Goal: Task Accomplishment & Management: Use online tool/utility

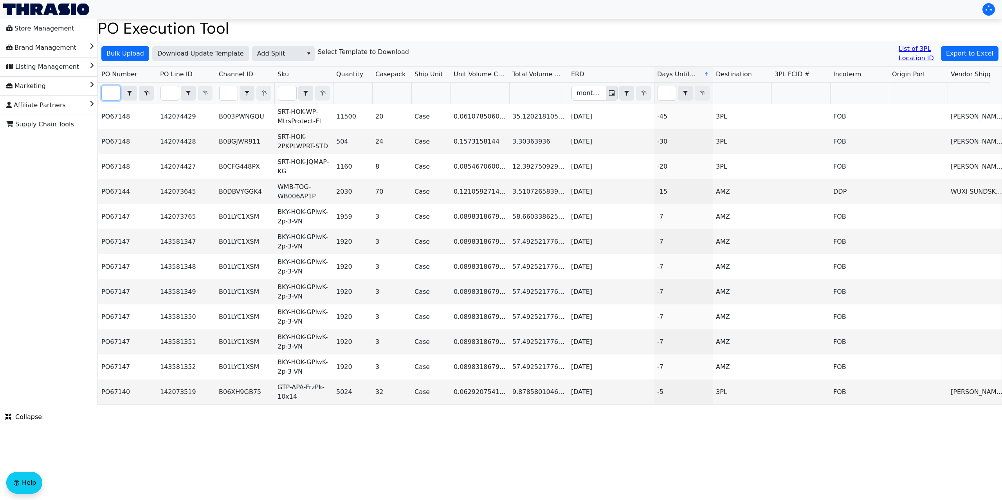
scroll to position [0, 19]
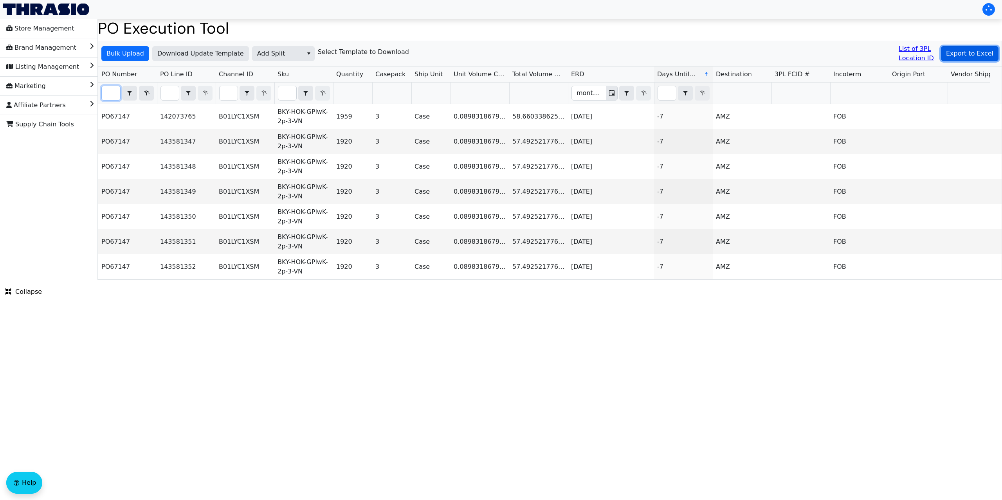
click at [966, 50] on span "Export to Excel" at bounding box center [969, 53] width 47 height 9
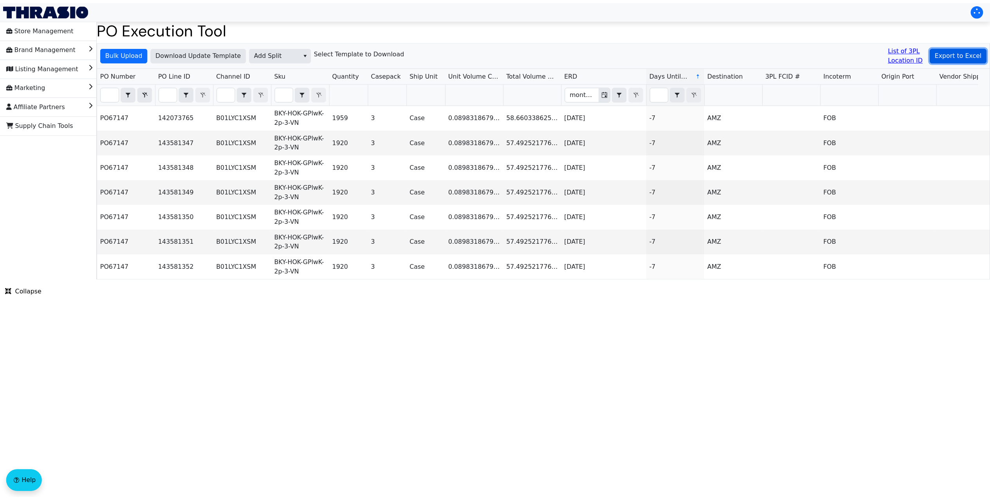
scroll to position [0, 0]
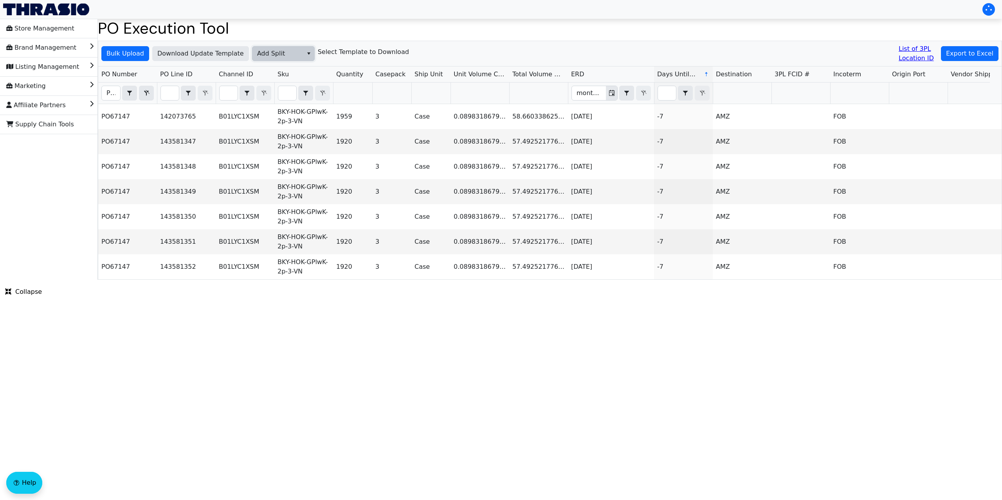
click at [273, 54] on span "Add Split" at bounding box center [277, 53] width 41 height 9
click at [285, 95] on span "Add FBA ID" at bounding box center [272, 92] width 35 height 9
click at [201, 56] on span "Download Update Template" at bounding box center [200, 53] width 86 height 9
click at [112, 92] on input "PO67147" at bounding box center [111, 93] width 18 height 14
type input "po67147"
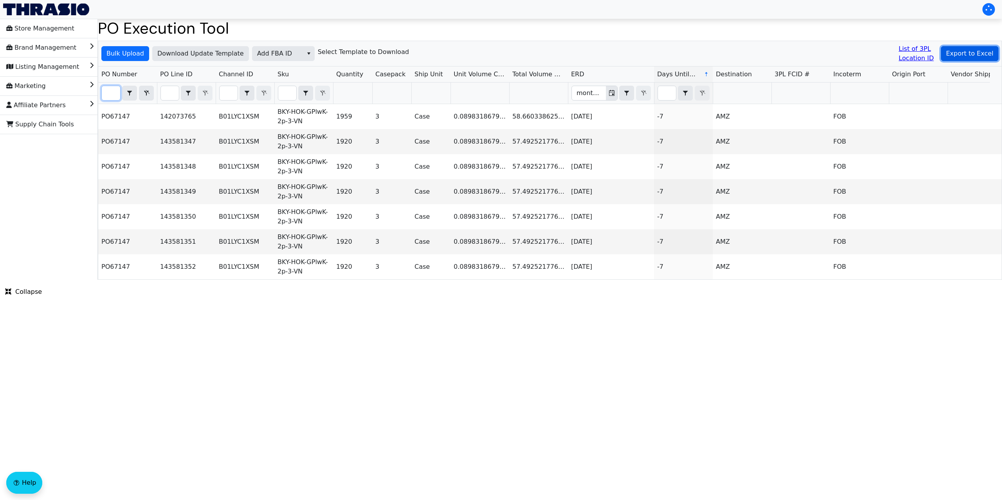
click at [971, 54] on span "Export to Excel" at bounding box center [969, 53] width 47 height 9
click at [271, 47] on span "Add FBA ID" at bounding box center [277, 54] width 50 height 14
click at [281, 88] on span "Add FBA ID" at bounding box center [272, 92] width 35 height 9
click at [117, 45] on div "Bulk Upload Download Update Template Add FBA ID Select Template to Download Lis…" at bounding box center [549, 53] width 903 height 25
click at [129, 53] on span "Bulk Upload" at bounding box center [125, 53] width 38 height 9
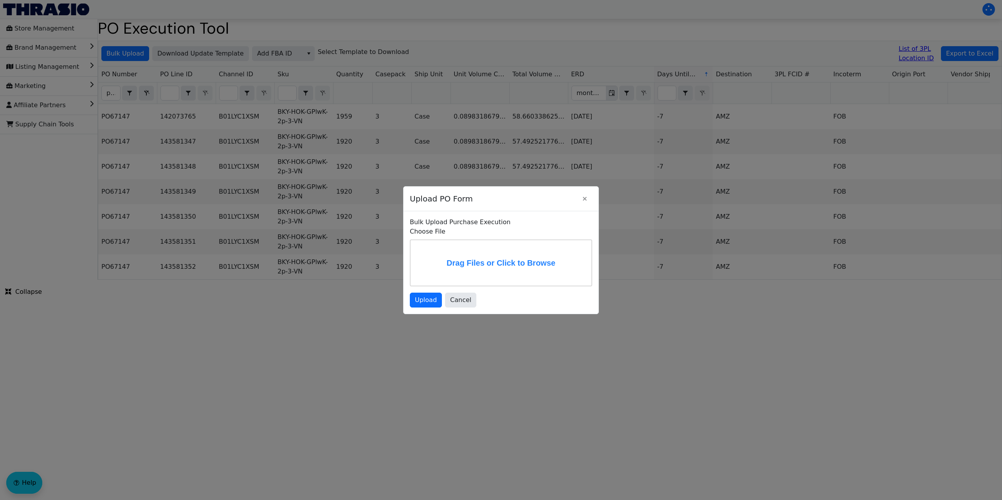
click at [461, 266] on label "Drag Files or Click to Browse" at bounding box center [500, 262] width 181 height 45
click at [0, 0] on input "Drag Files or Click to Browse" at bounding box center [0, 0] width 0 height 0
click at [423, 306] on span "Upload" at bounding box center [426, 301] width 22 height 9
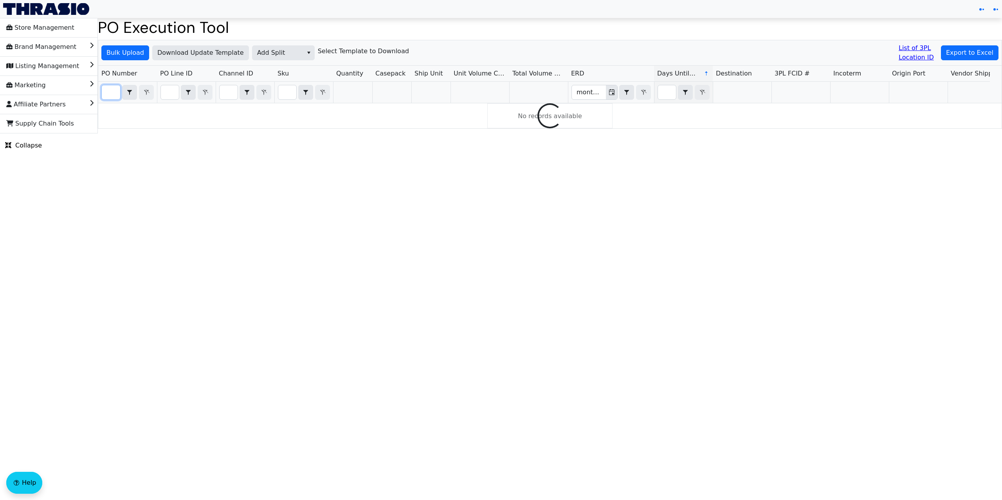
click at [105, 95] on input "Filter" at bounding box center [111, 92] width 18 height 14
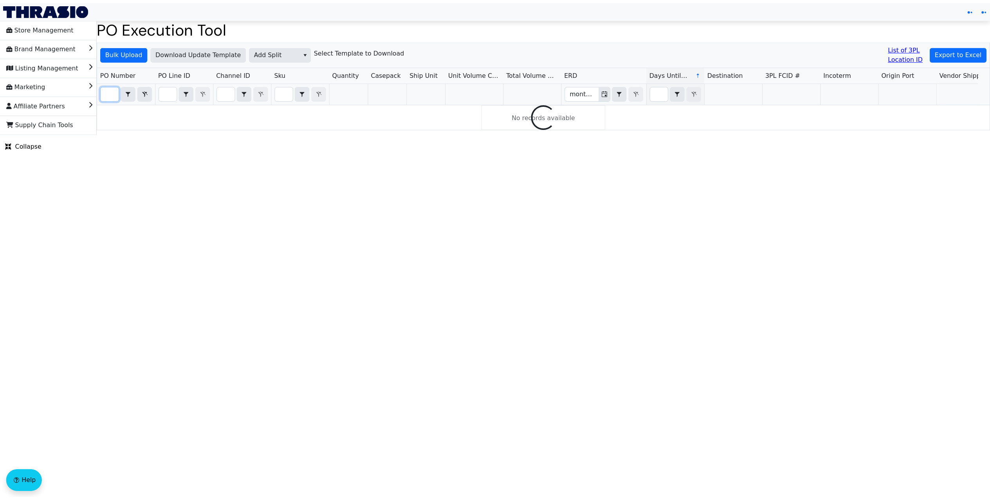
scroll to position [0, 22]
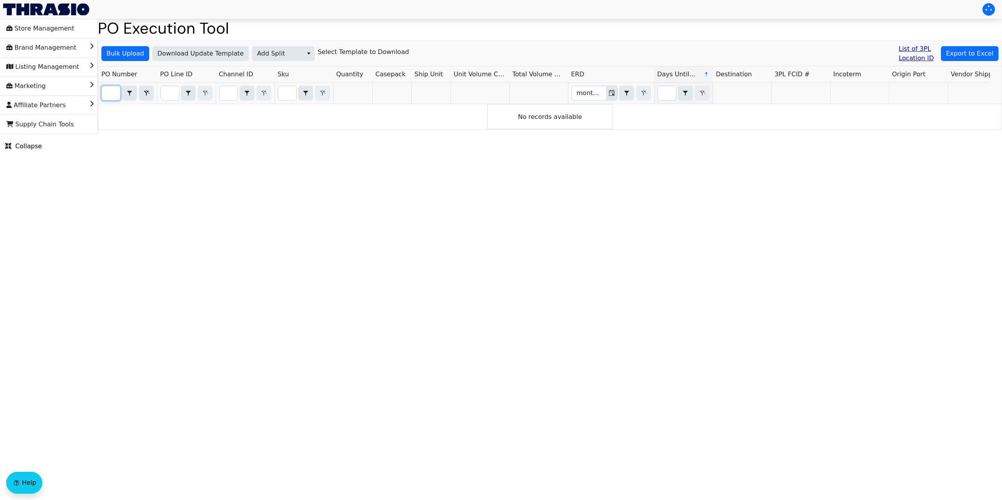
click at [115, 95] on input "PO671247" at bounding box center [111, 93] width 18 height 14
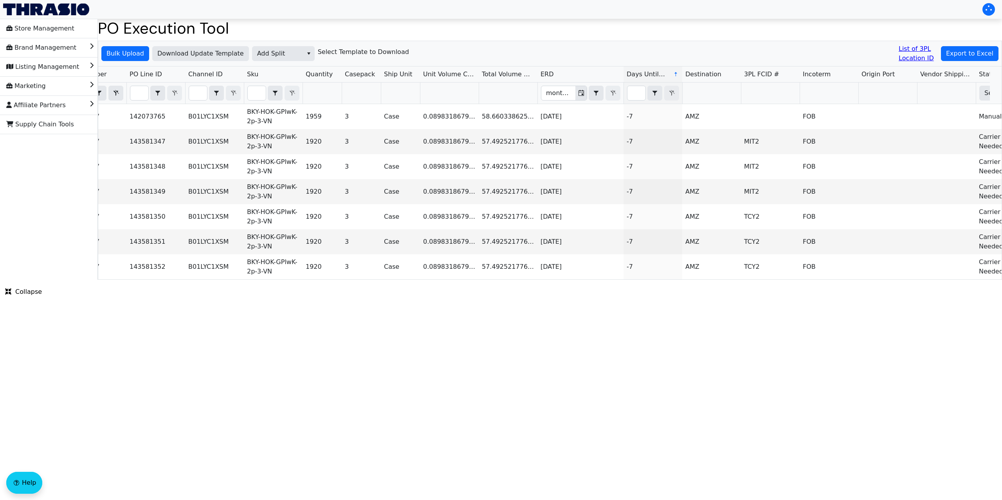
scroll to position [0, 0]
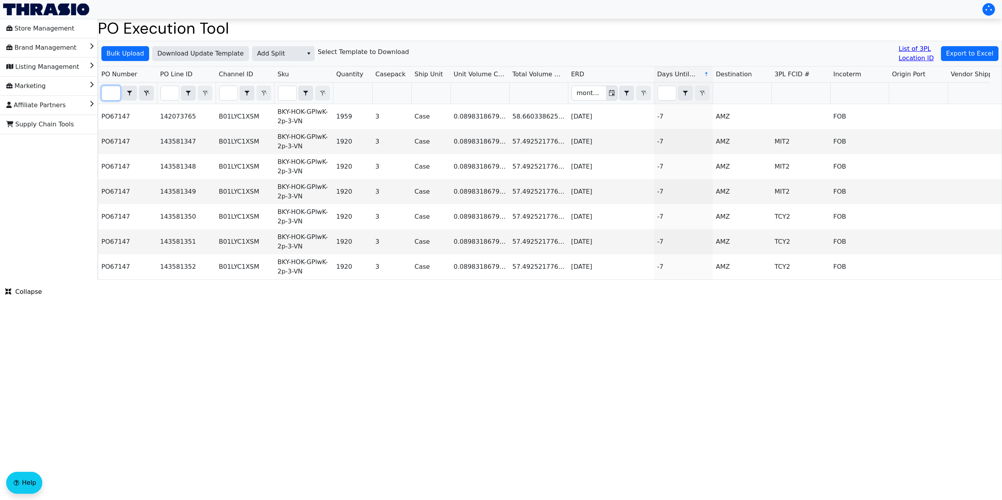
type input "PO67147"
click at [269, 50] on span "Add Split" at bounding box center [277, 53] width 41 height 9
click at [278, 118] on span "Add Carrier" at bounding box center [273, 117] width 36 height 9
click at [117, 56] on span "Bulk Upload" at bounding box center [125, 53] width 38 height 9
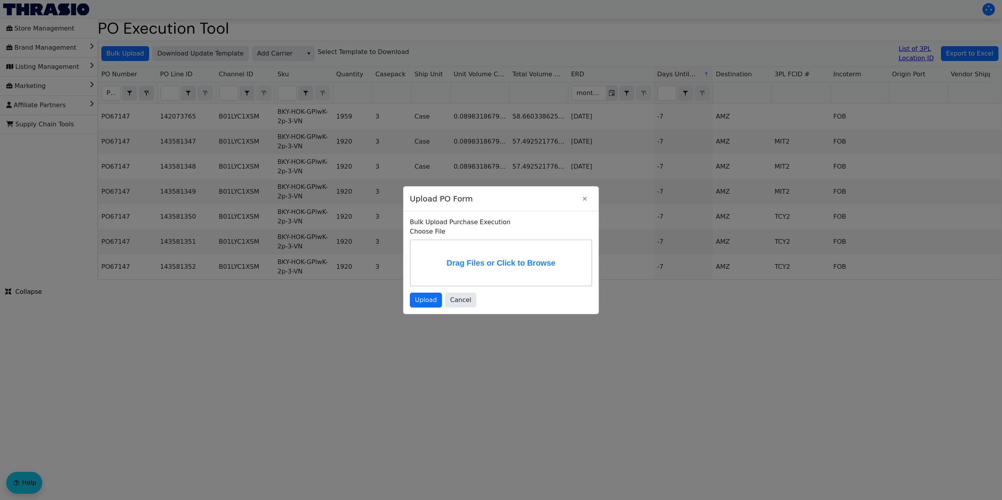
click at [451, 266] on label "Drag Files or Click to Browse" at bounding box center [500, 262] width 181 height 45
click at [0, 0] on input "Drag Files or Click to Browse" at bounding box center [0, 0] width 0 height 0
click at [431, 302] on span "Upload" at bounding box center [426, 299] width 22 height 9
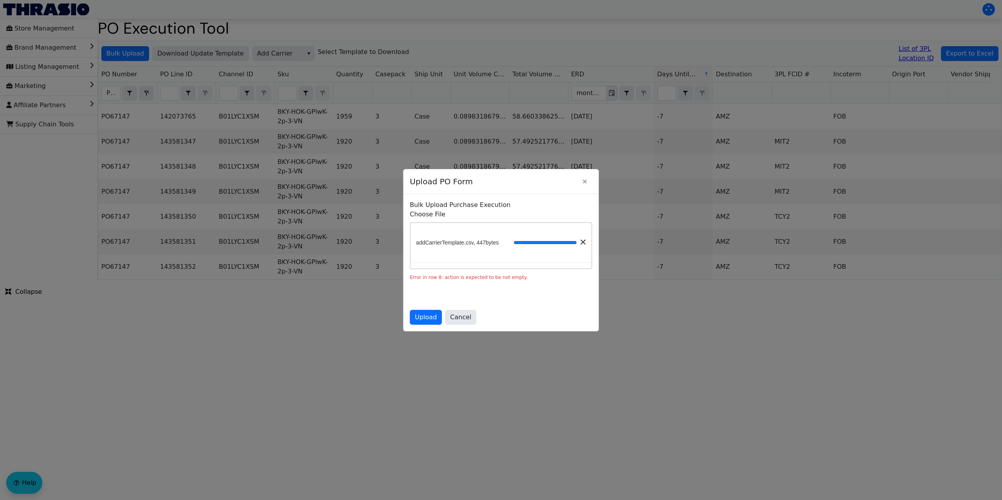
click at [580, 241] on span at bounding box center [582, 241] width 5 height 5
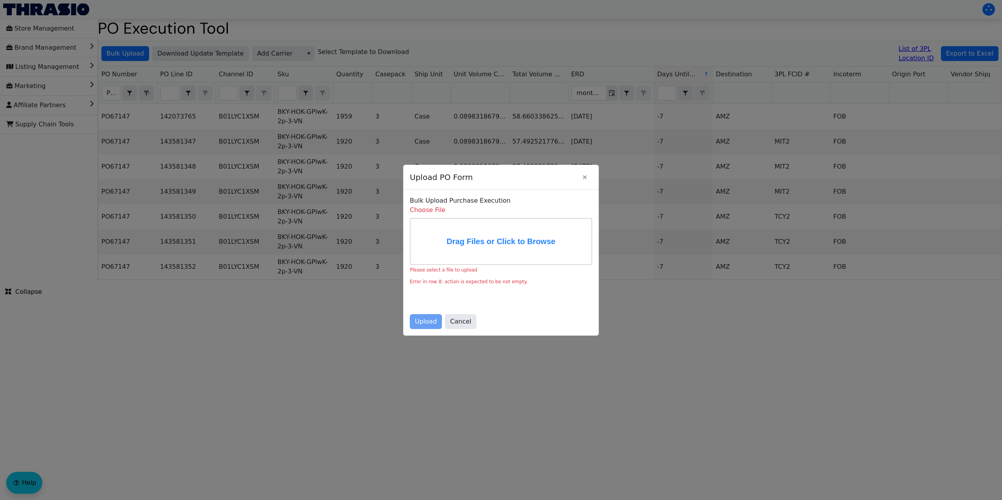
click at [522, 232] on label "Drag Files or Click to Browse" at bounding box center [500, 241] width 181 height 45
click at [0, 0] on input "Drag Files or Click to Browse" at bounding box center [0, 0] width 0 height 0
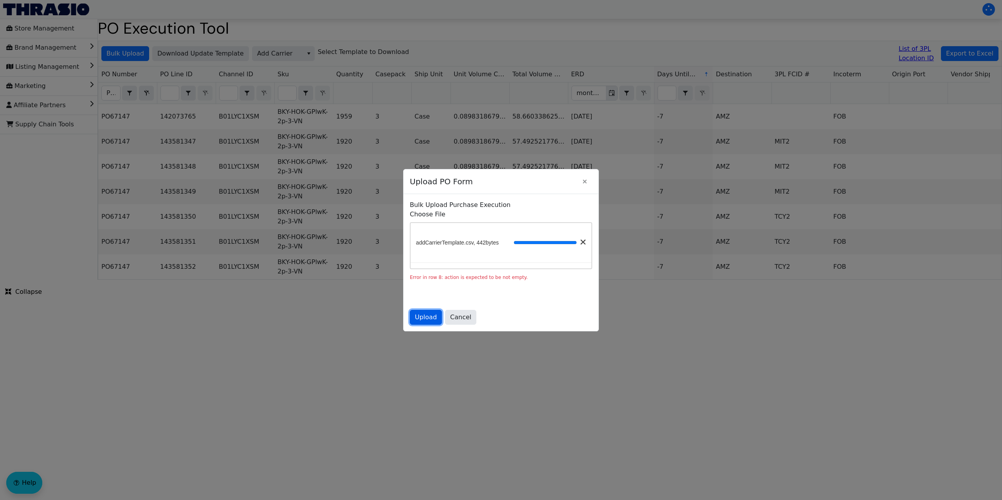
click at [421, 320] on span "Upload" at bounding box center [426, 317] width 22 height 9
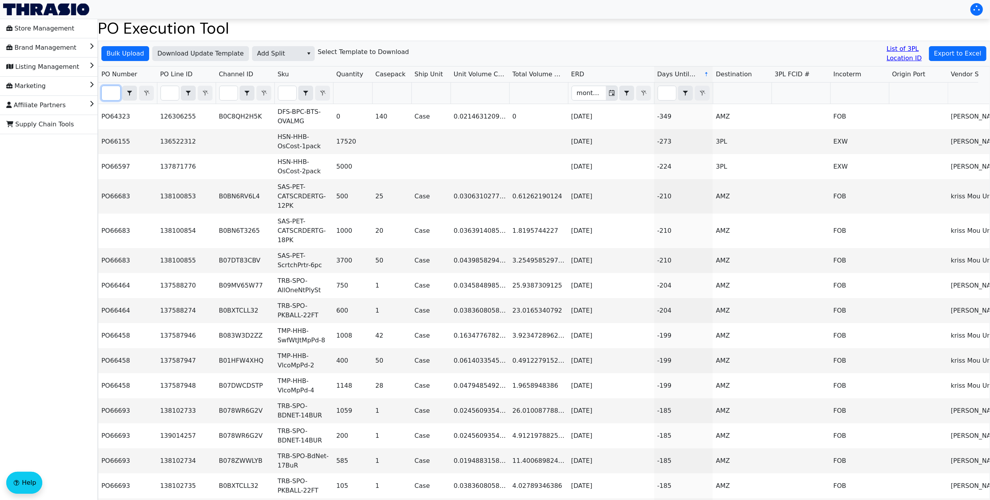
click at [108, 89] on input "Filter" at bounding box center [111, 93] width 18 height 14
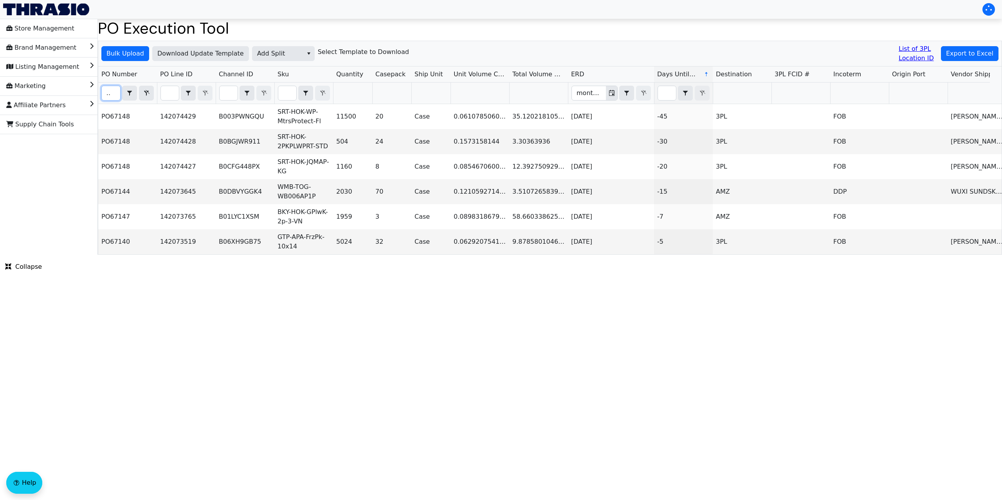
scroll to position [0, 10]
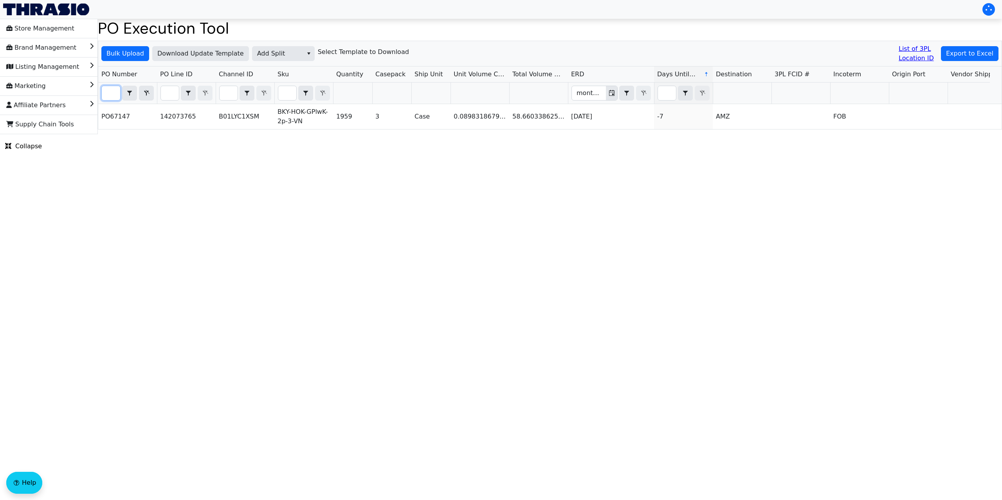
type input "67147"
